Goal: Check status: Check status

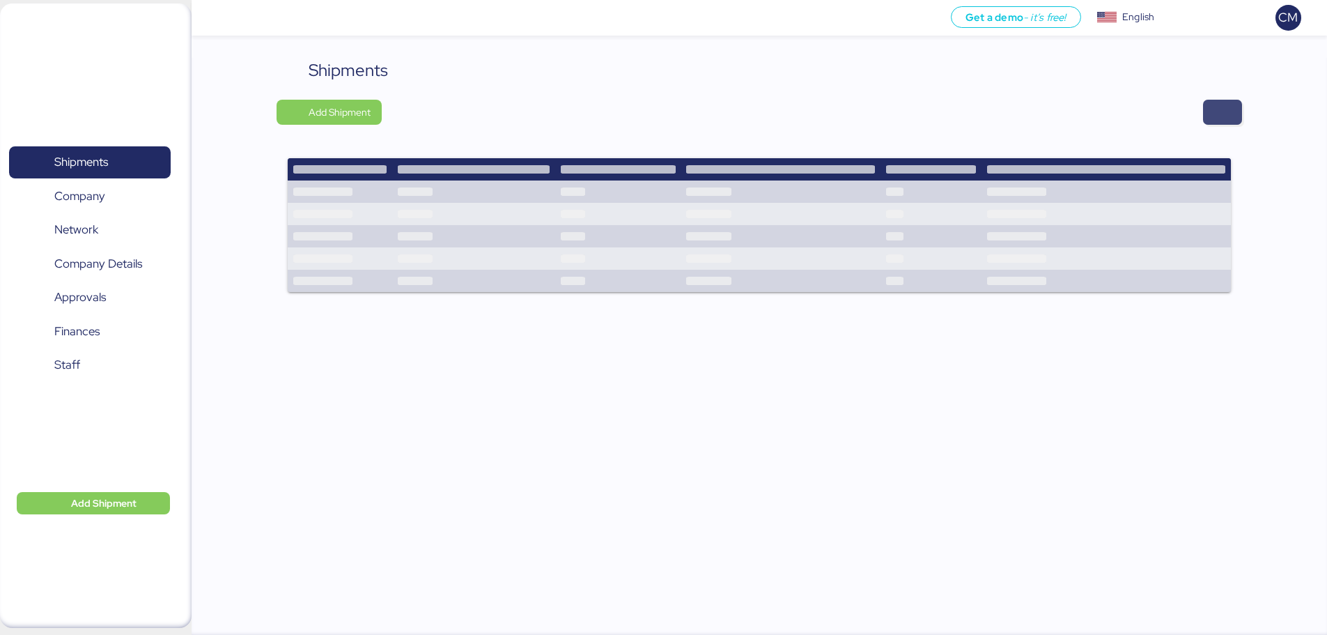
click at [1236, 114] on span "button" at bounding box center [1222, 112] width 39 height 25
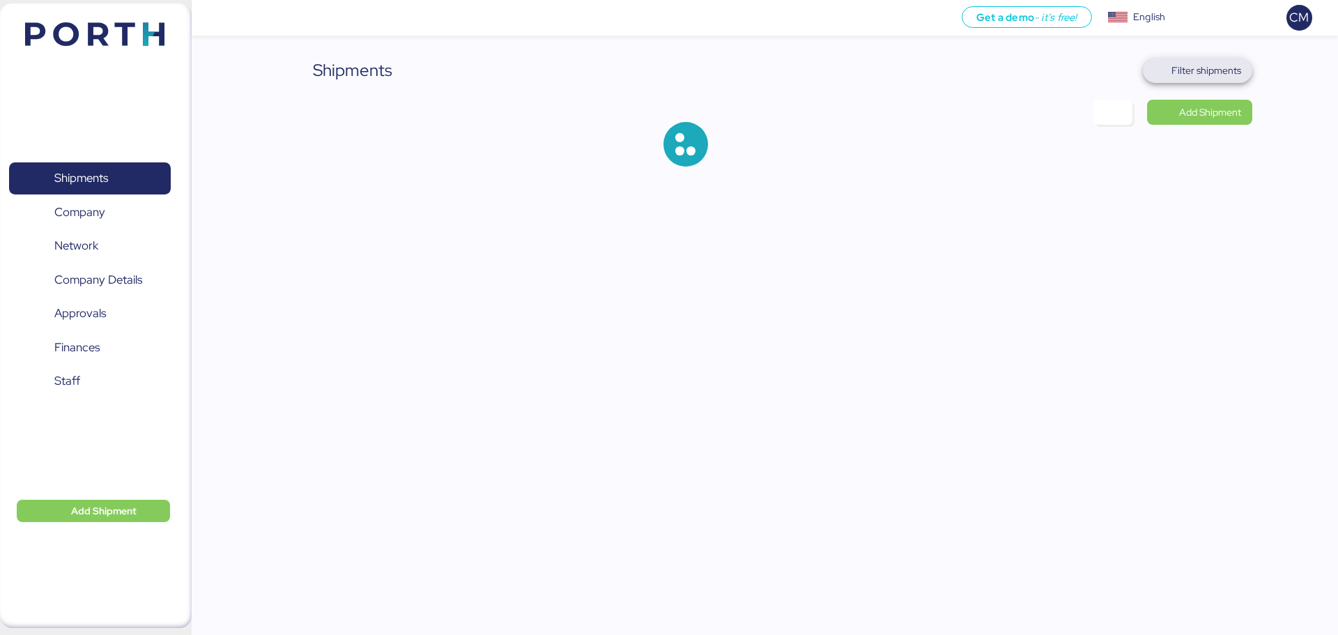
click at [1196, 79] on span "Filter shipments" at bounding box center [1197, 71] width 87 height 20
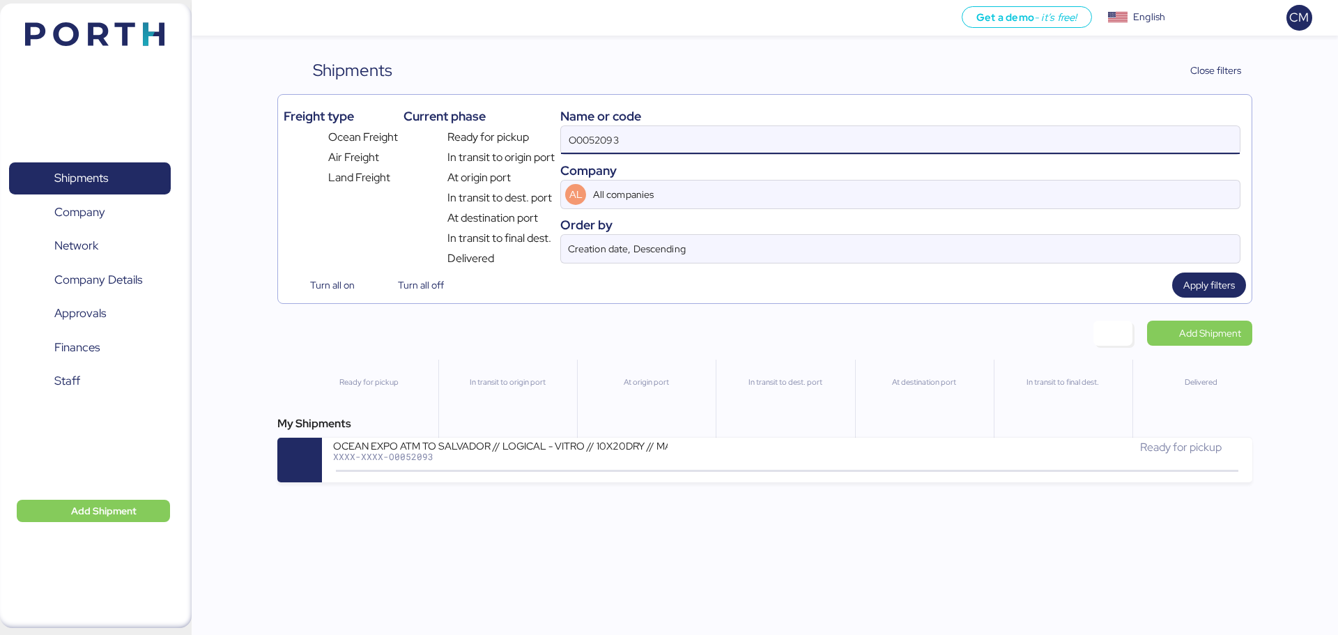
click at [713, 140] on input "O0052093" at bounding box center [900, 140] width 679 height 28
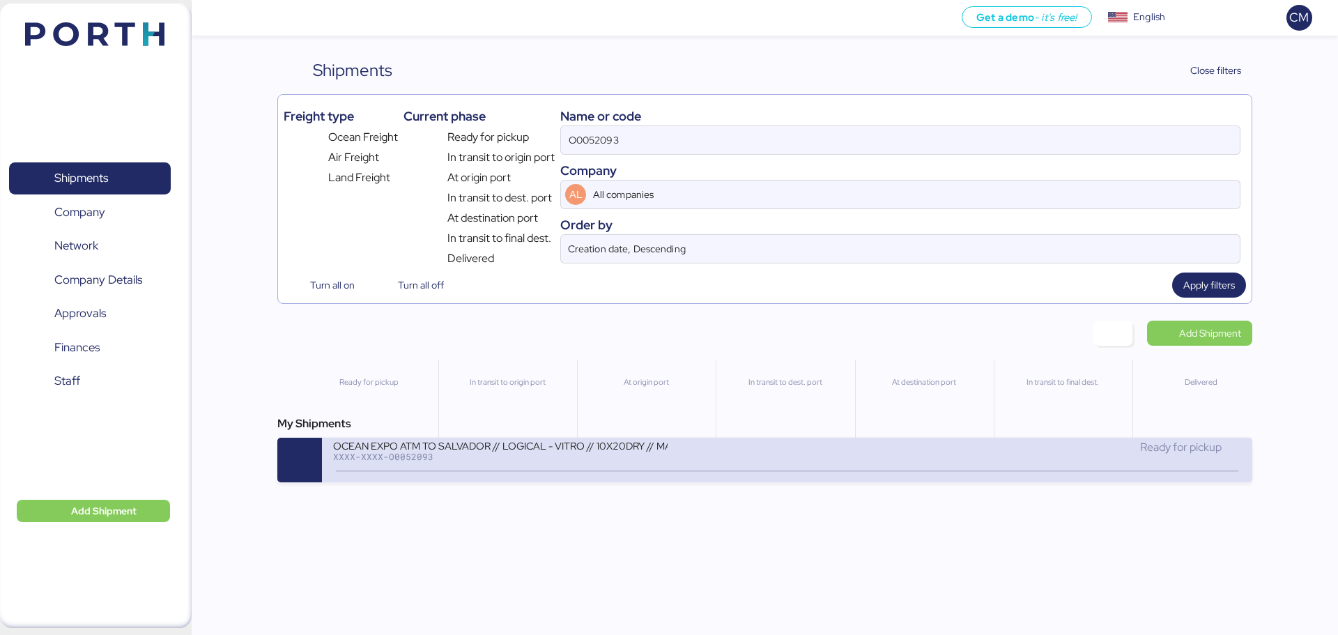
click at [534, 440] on div "OCEAN EXPO ATM TO SALVADOR // LOGICAL - VITRO // 10X20DRY // MAERKS [DATE]" at bounding box center [500, 445] width 334 height 12
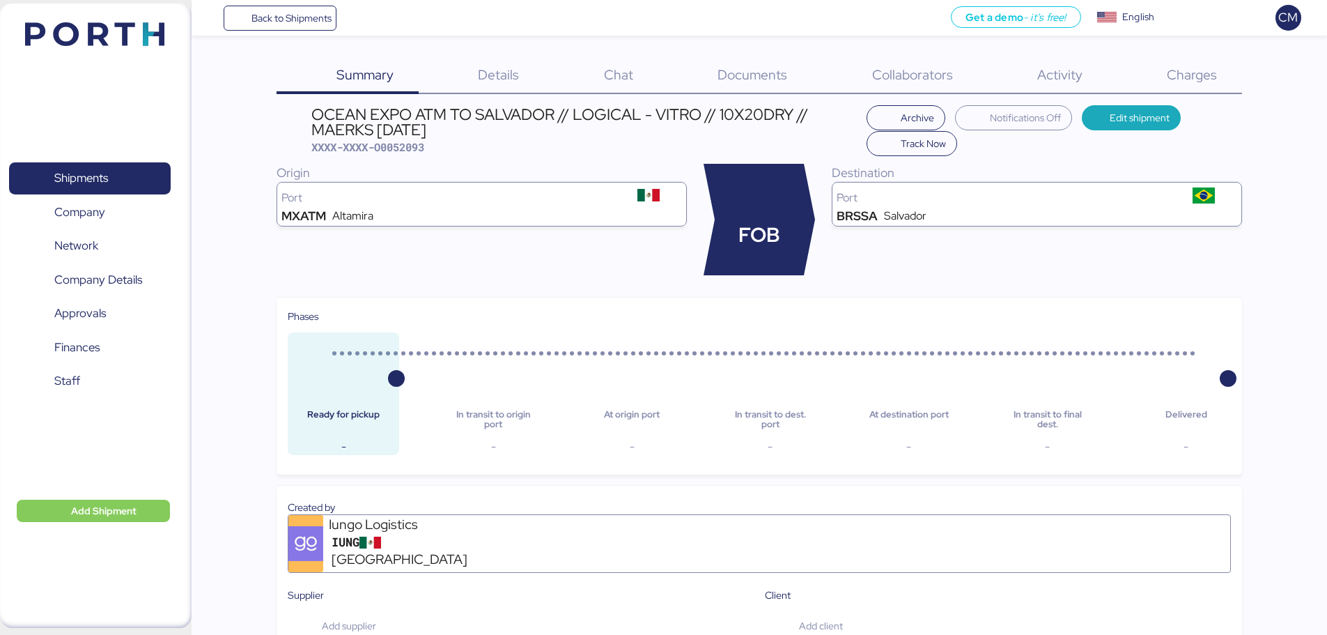
click at [1196, 77] on span "Charges" at bounding box center [1192, 74] width 50 height 18
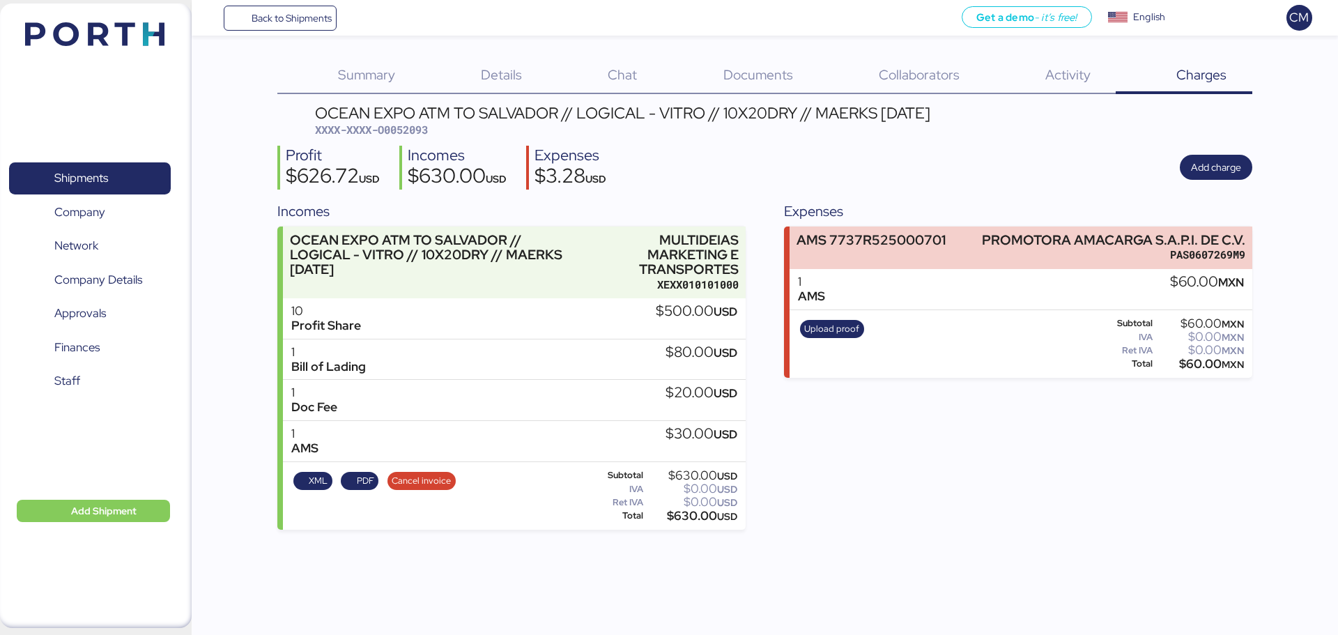
click at [391, 123] on span "XXXX-XXXX-O0052093" at bounding box center [371, 130] width 113 height 14
